Goal: Find contact information: Find contact information

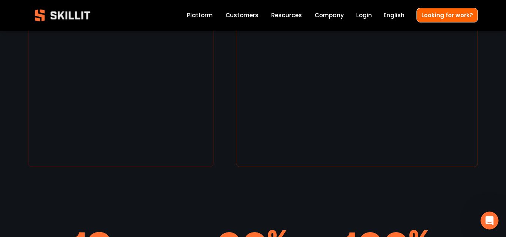
scroll to position [1285, 0]
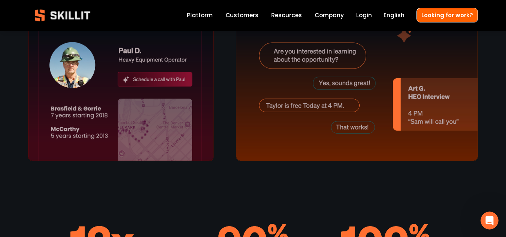
click at [153, 123] on div at bounding box center [121, 52] width 186 height 217
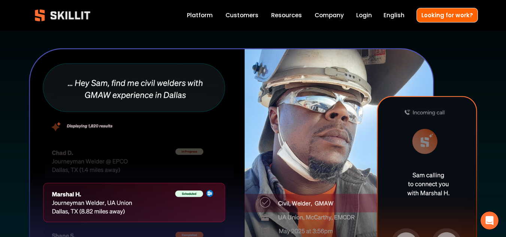
scroll to position [199, 0]
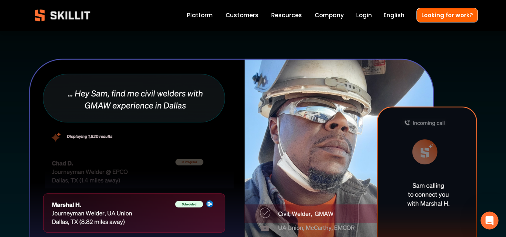
drag, startPoint x: 60, startPoint y: 213, endPoint x: 84, endPoint y: 213, distance: 23.2
click at [84, 213] on div at bounding box center [253, 180] width 450 height 244
click at [492, 78] on div "The fastest hiring platform ever built for construction Use powerful AI to conn…" at bounding box center [253, 69] width 506 height 465
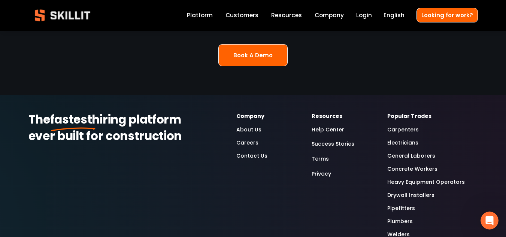
scroll to position [1960, 0]
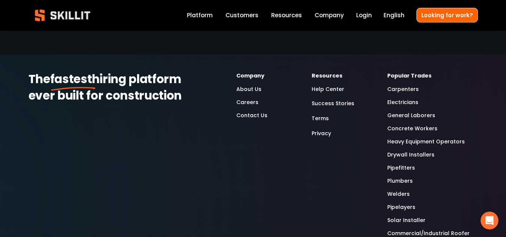
click at [249, 111] on link "Contact Us" at bounding box center [251, 115] width 31 height 9
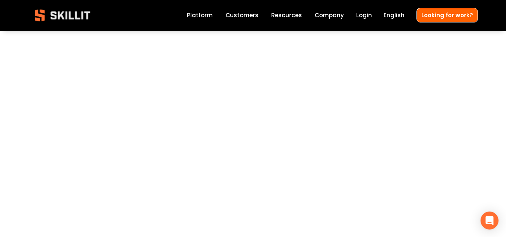
scroll to position [450, 0]
